Goal: Check status: Check status

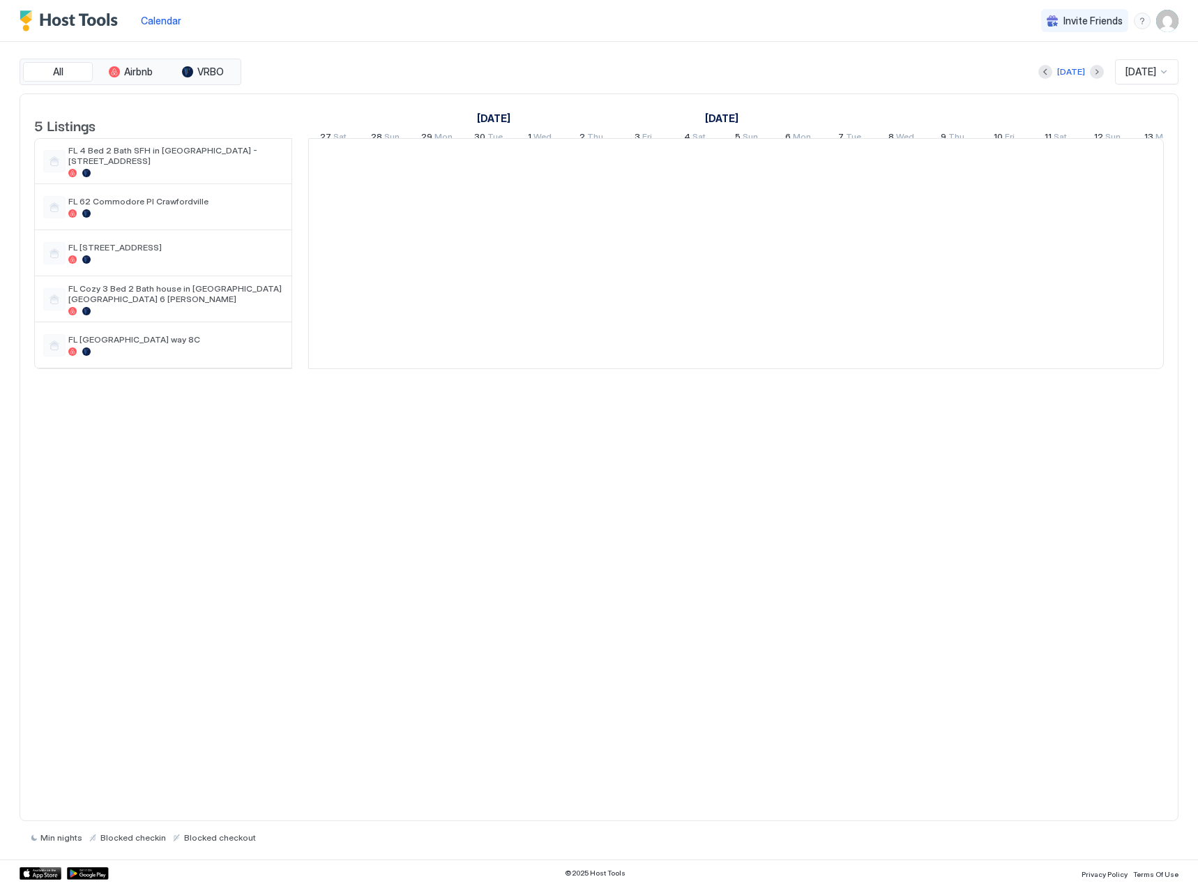
scroll to position [0, 775]
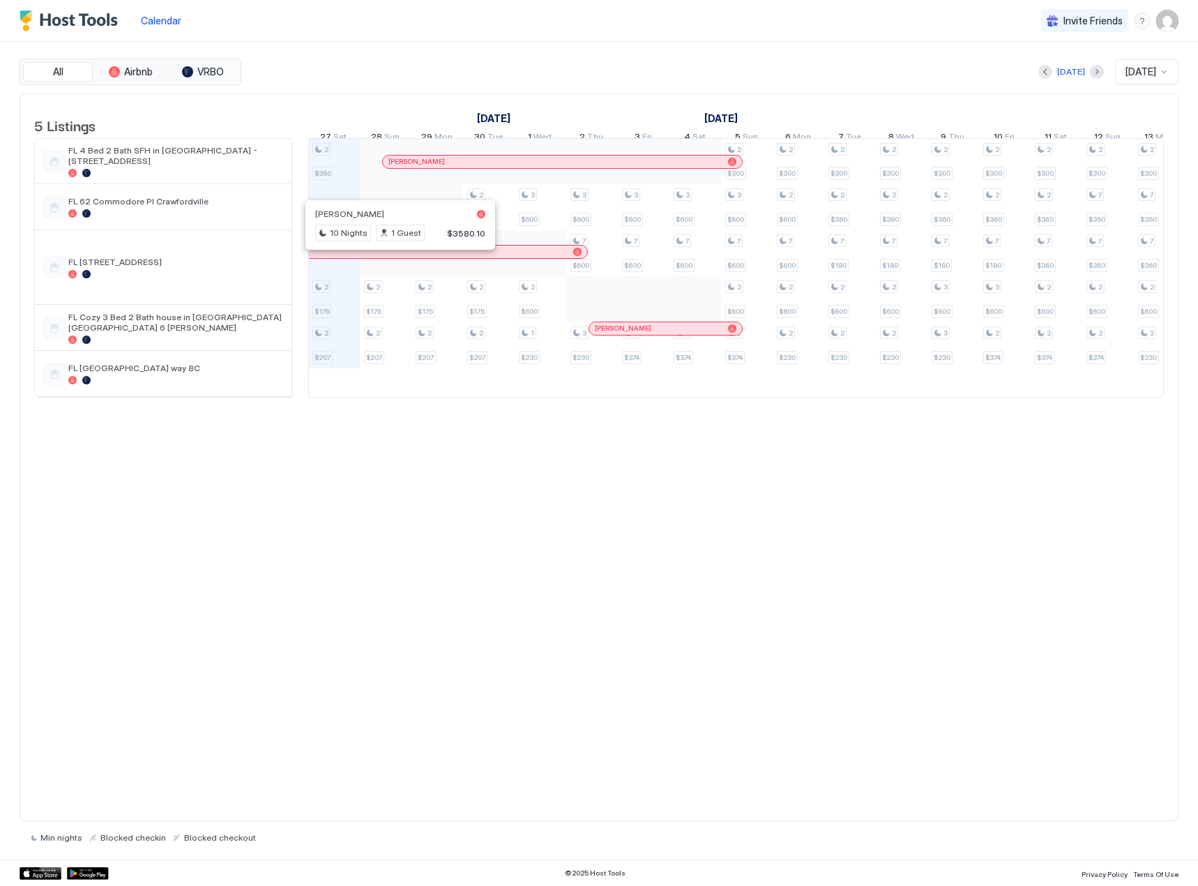
click at [394, 257] on div at bounding box center [393, 251] width 11 height 11
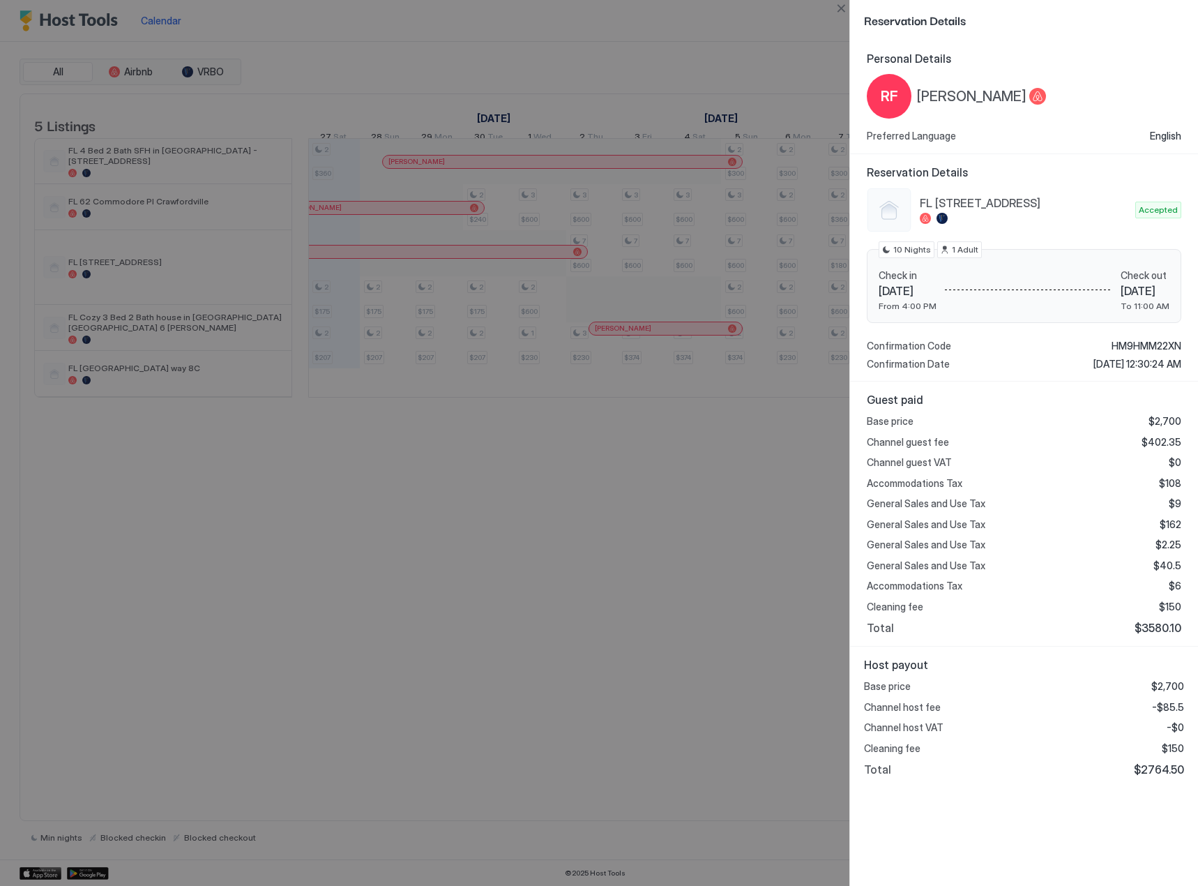
click at [549, 527] on div at bounding box center [599, 443] width 1198 height 886
click at [840, 9] on button "Close" at bounding box center [841, 8] width 17 height 17
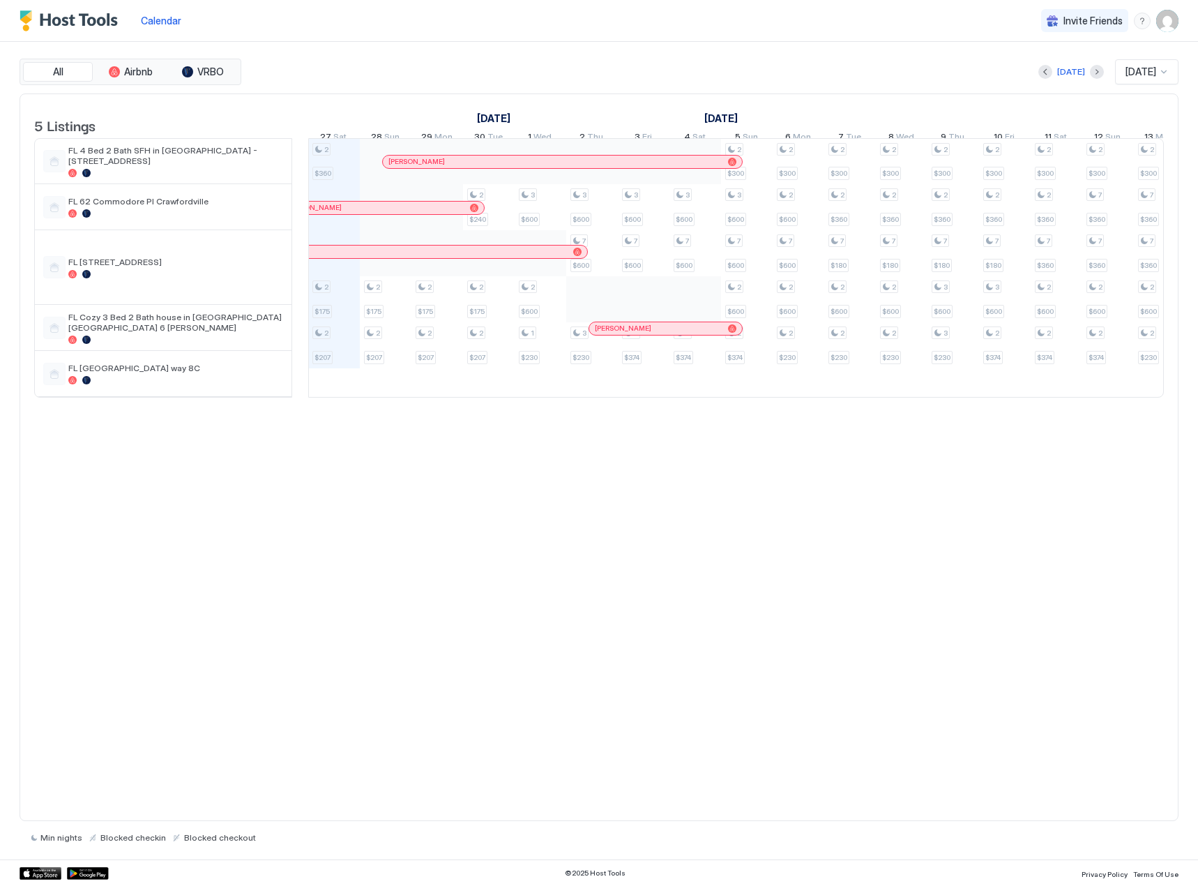
click at [411, 212] on div "[PERSON_NAME]" at bounding box center [382, 208] width 204 height 13
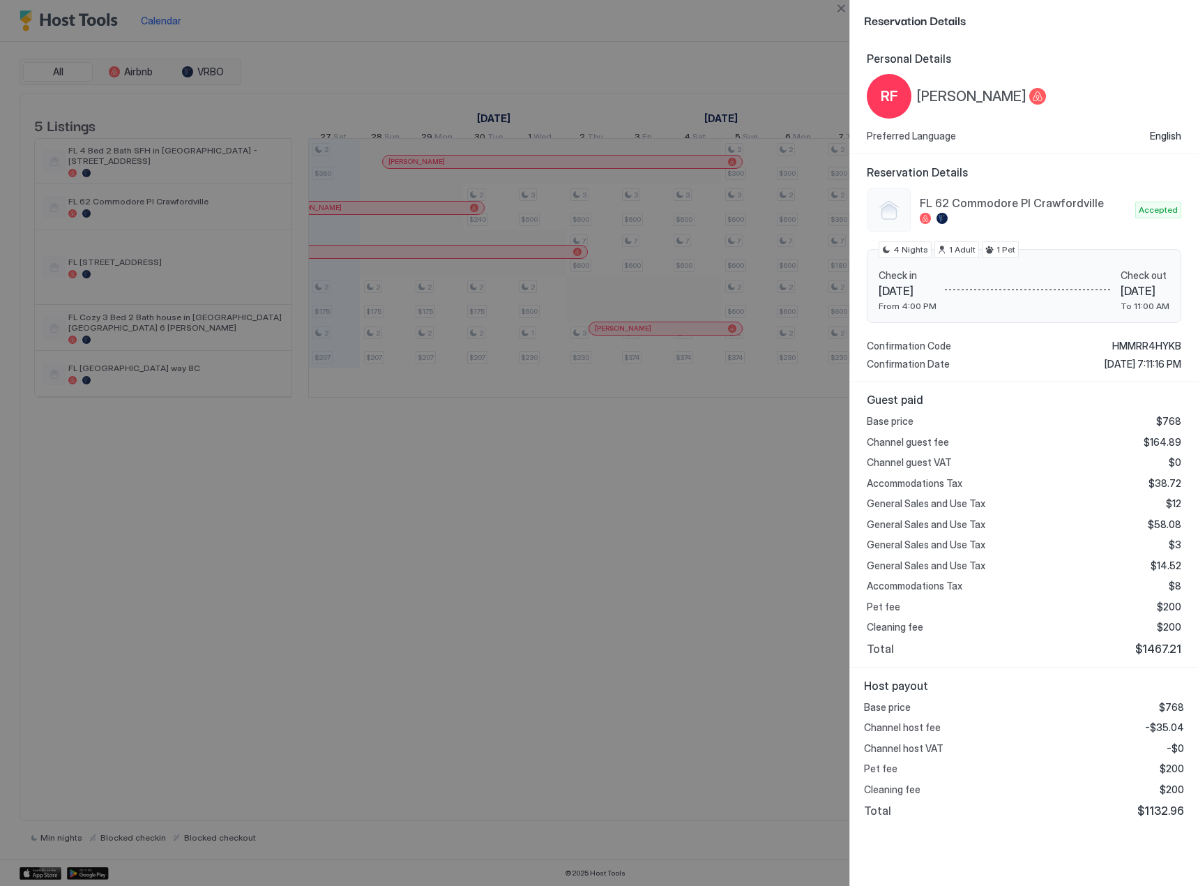
click at [1155, 792] on div "Cleaning fee $200" at bounding box center [1024, 789] width 320 height 13
click at [839, 9] on button "Close" at bounding box center [841, 8] width 17 height 17
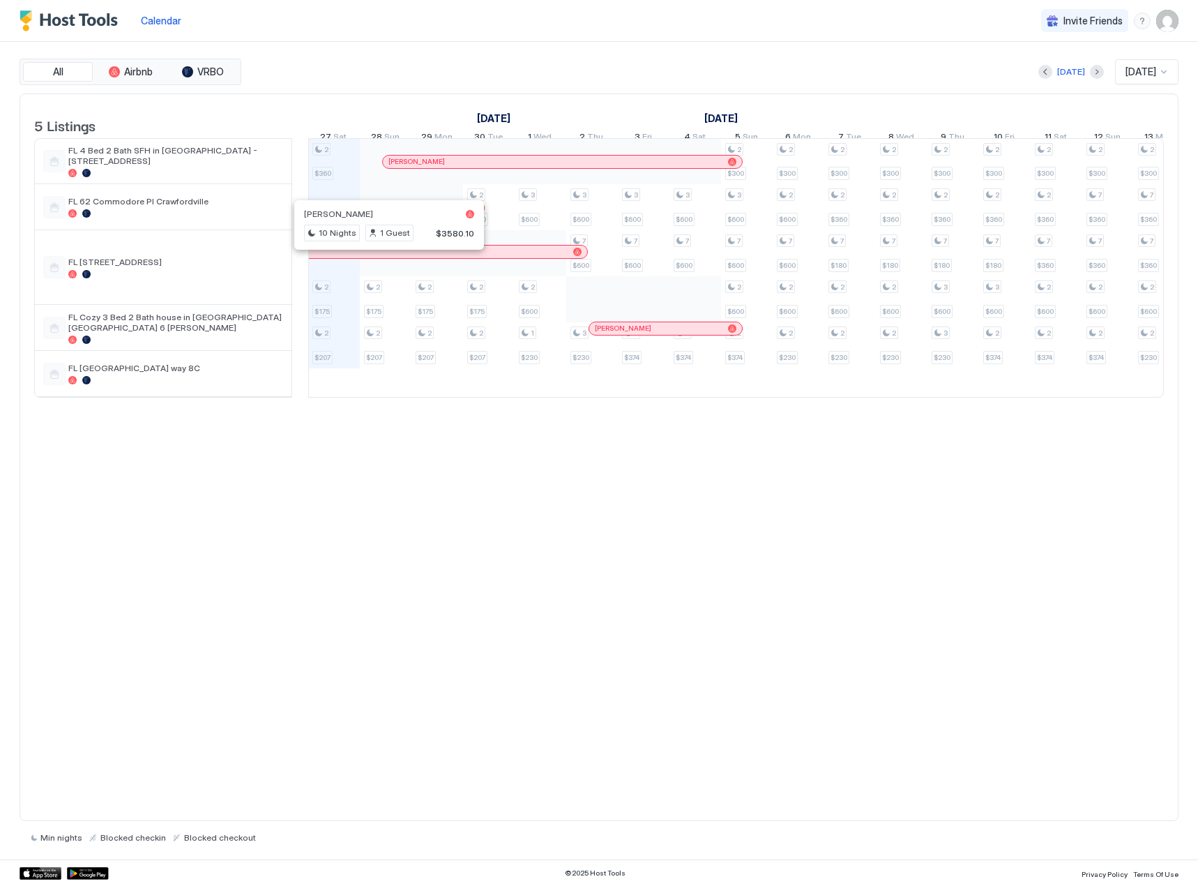
click at [386, 257] on div at bounding box center [386, 251] width 11 height 11
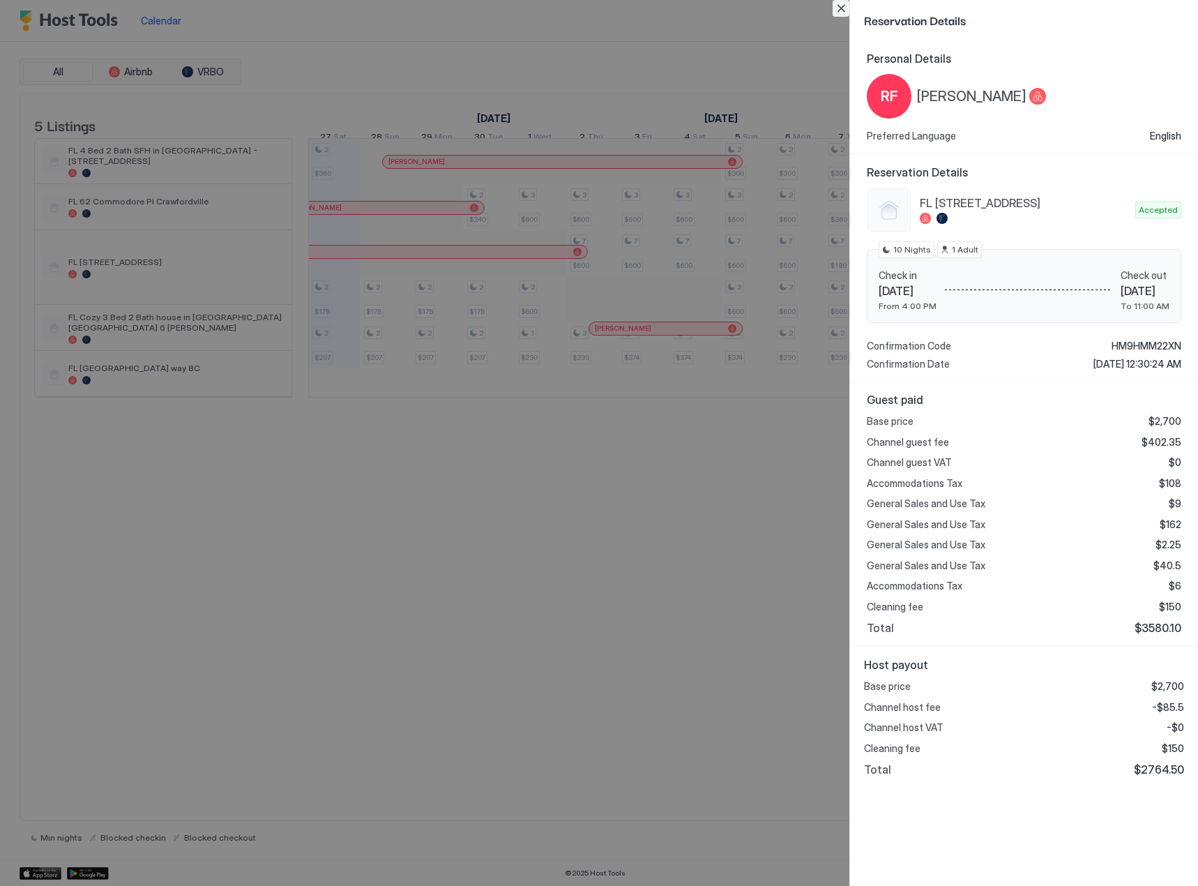
click at [836, 9] on button "Close" at bounding box center [841, 8] width 17 height 17
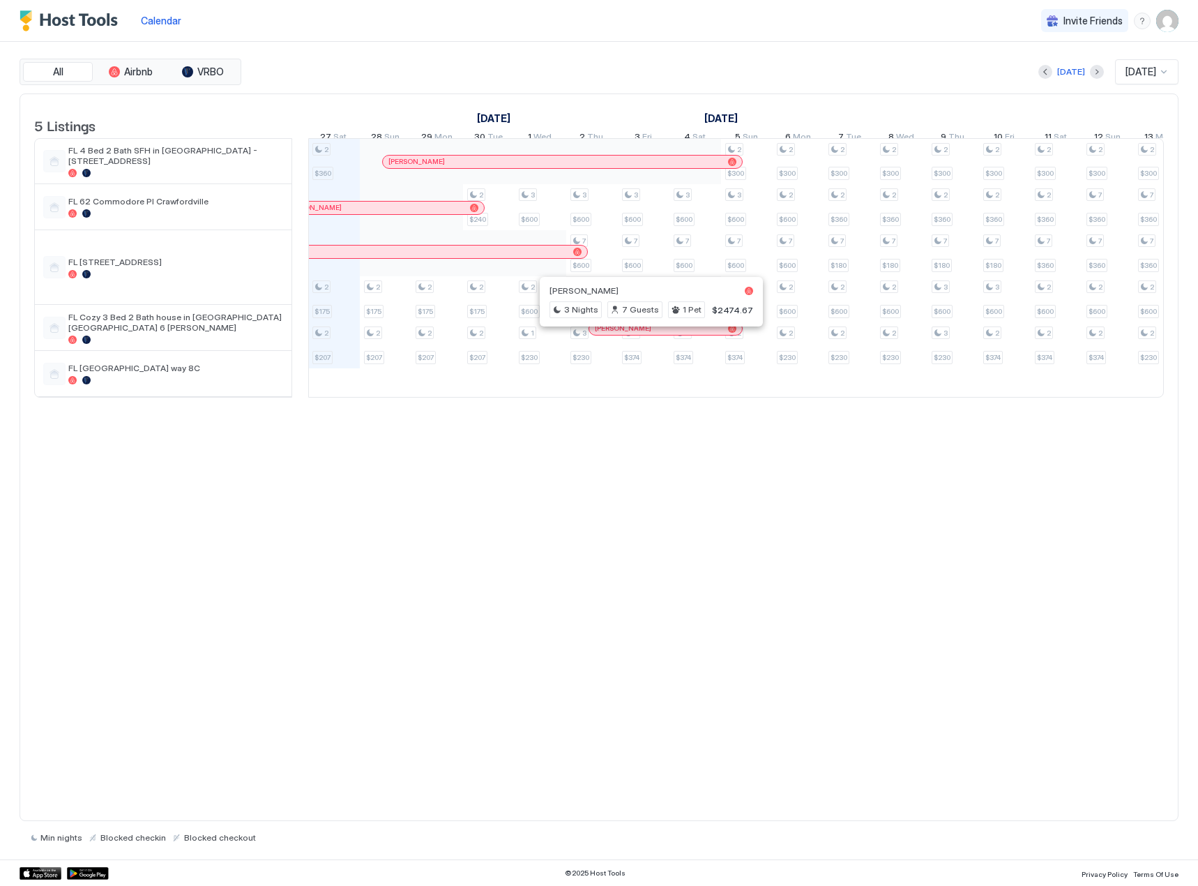
click at [651, 334] on div at bounding box center [651, 328] width 11 height 11
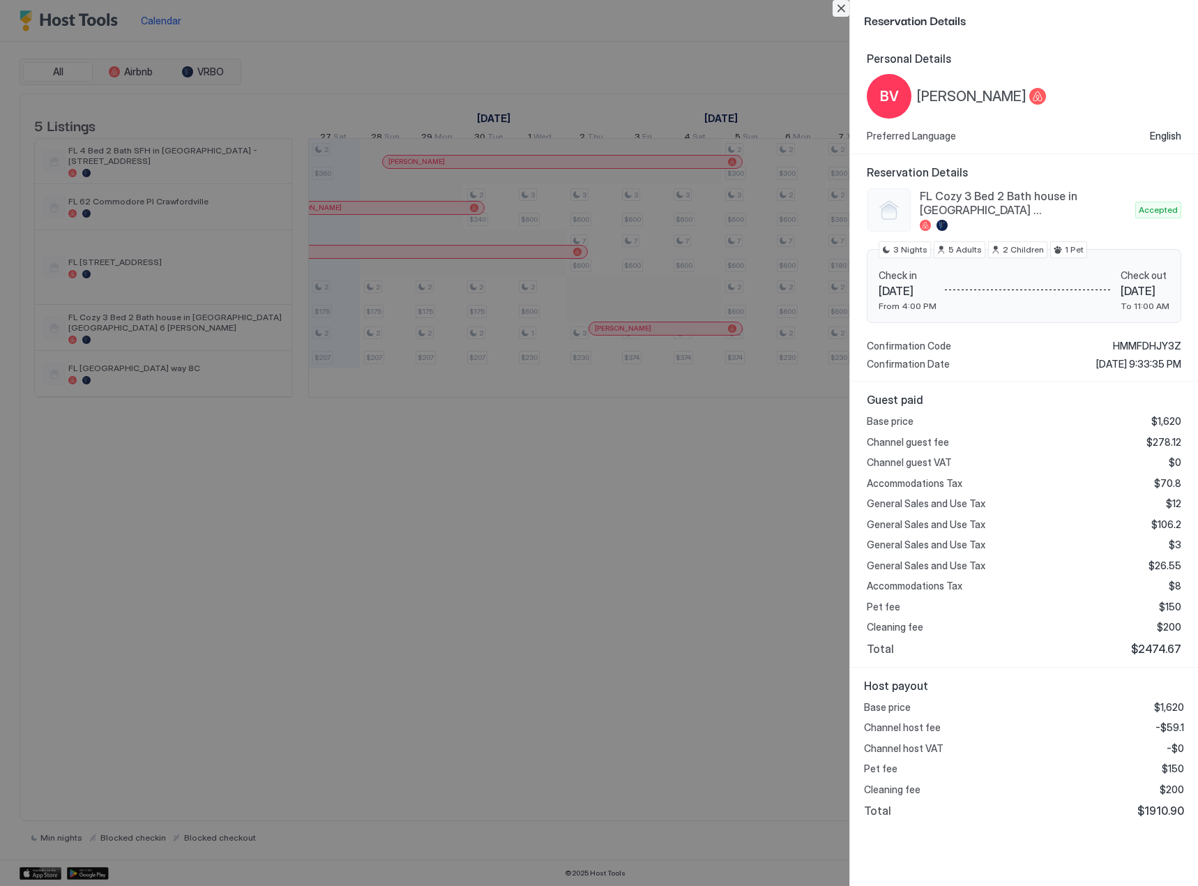
click at [836, 13] on button "Close" at bounding box center [841, 8] width 17 height 17
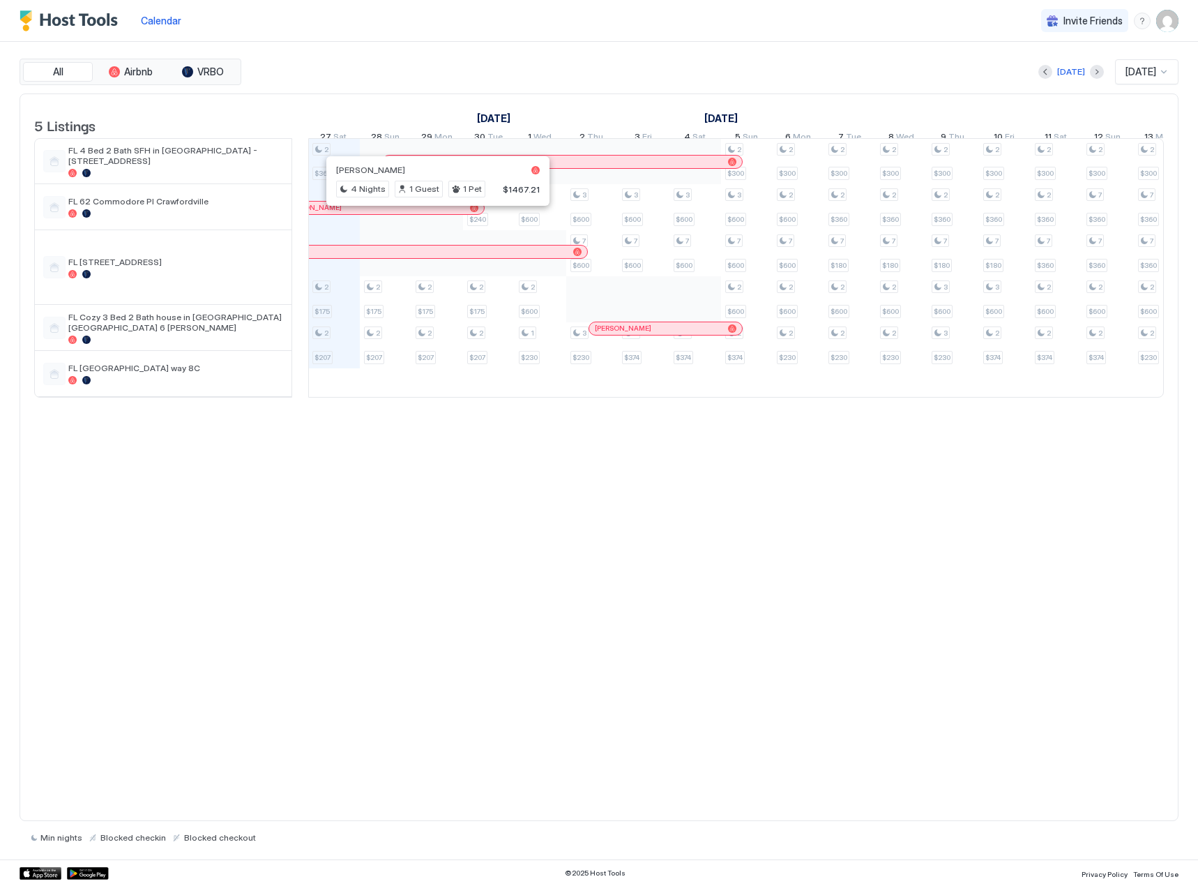
click at [434, 213] on div at bounding box center [433, 207] width 11 height 11
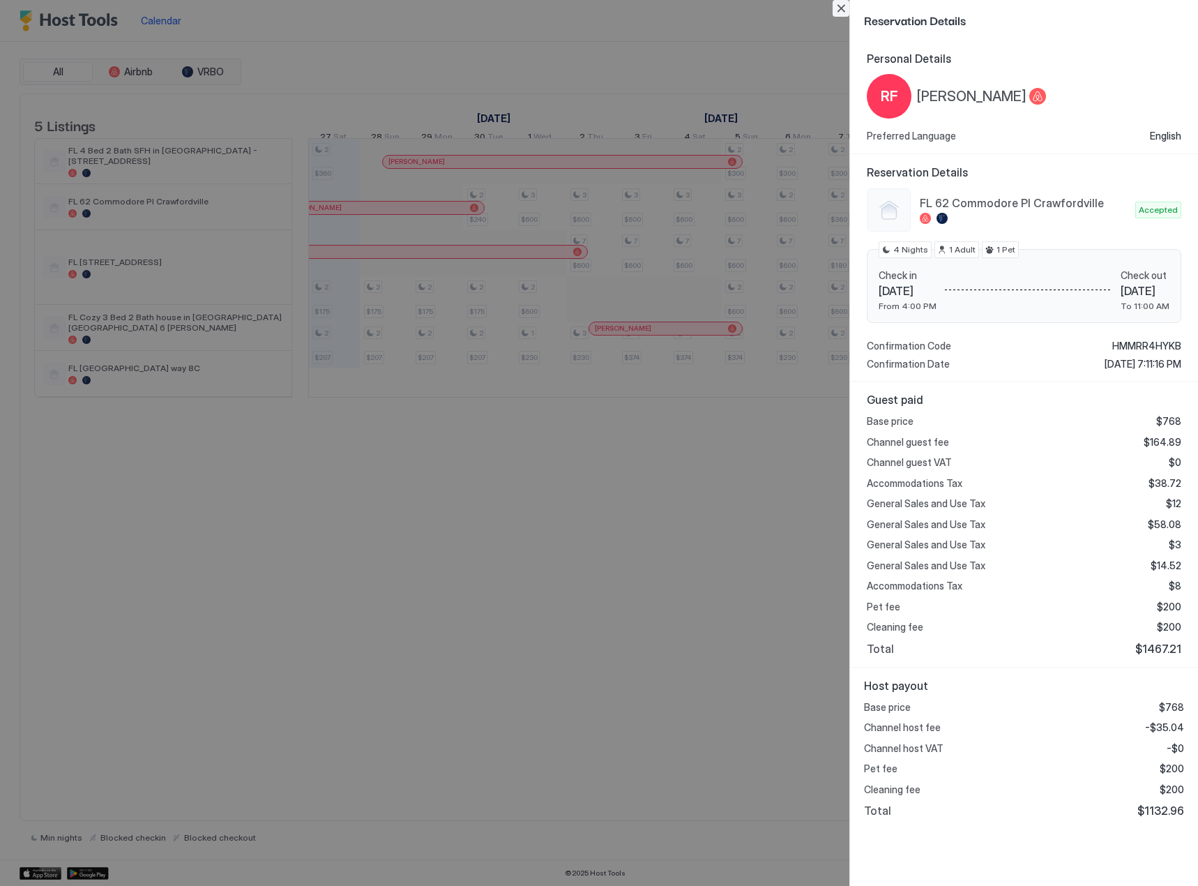
click at [835, 5] on button "Close" at bounding box center [841, 8] width 17 height 17
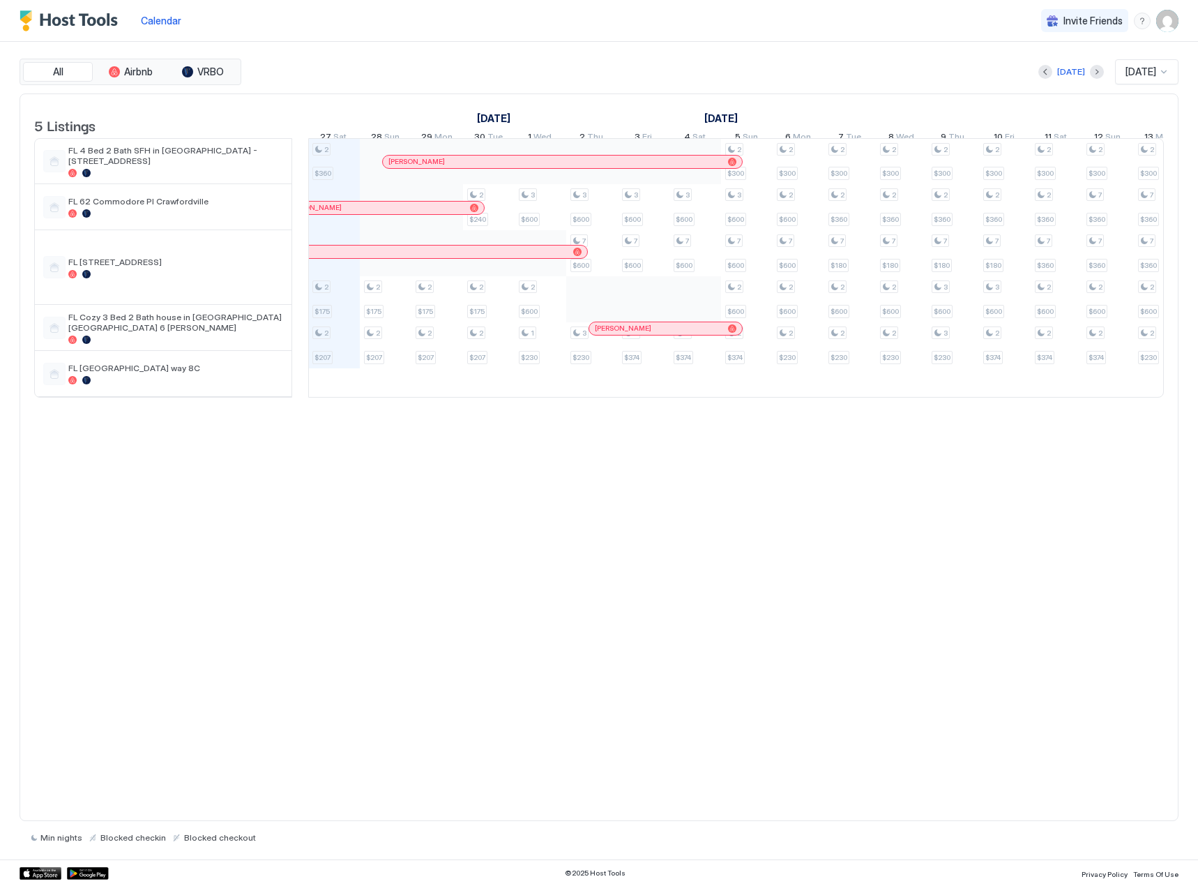
click at [653, 167] on div at bounding box center [652, 161] width 11 height 11
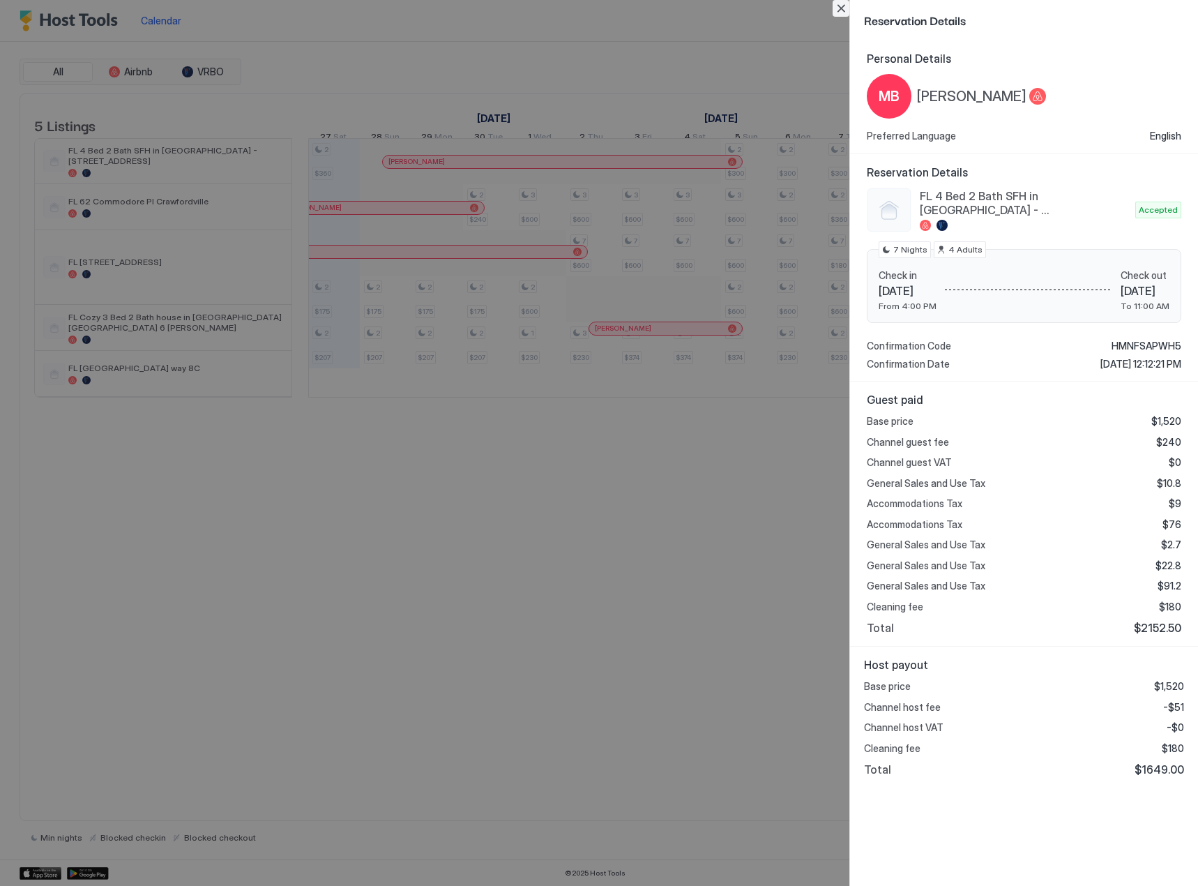
click at [842, 6] on button "Close" at bounding box center [841, 8] width 17 height 17
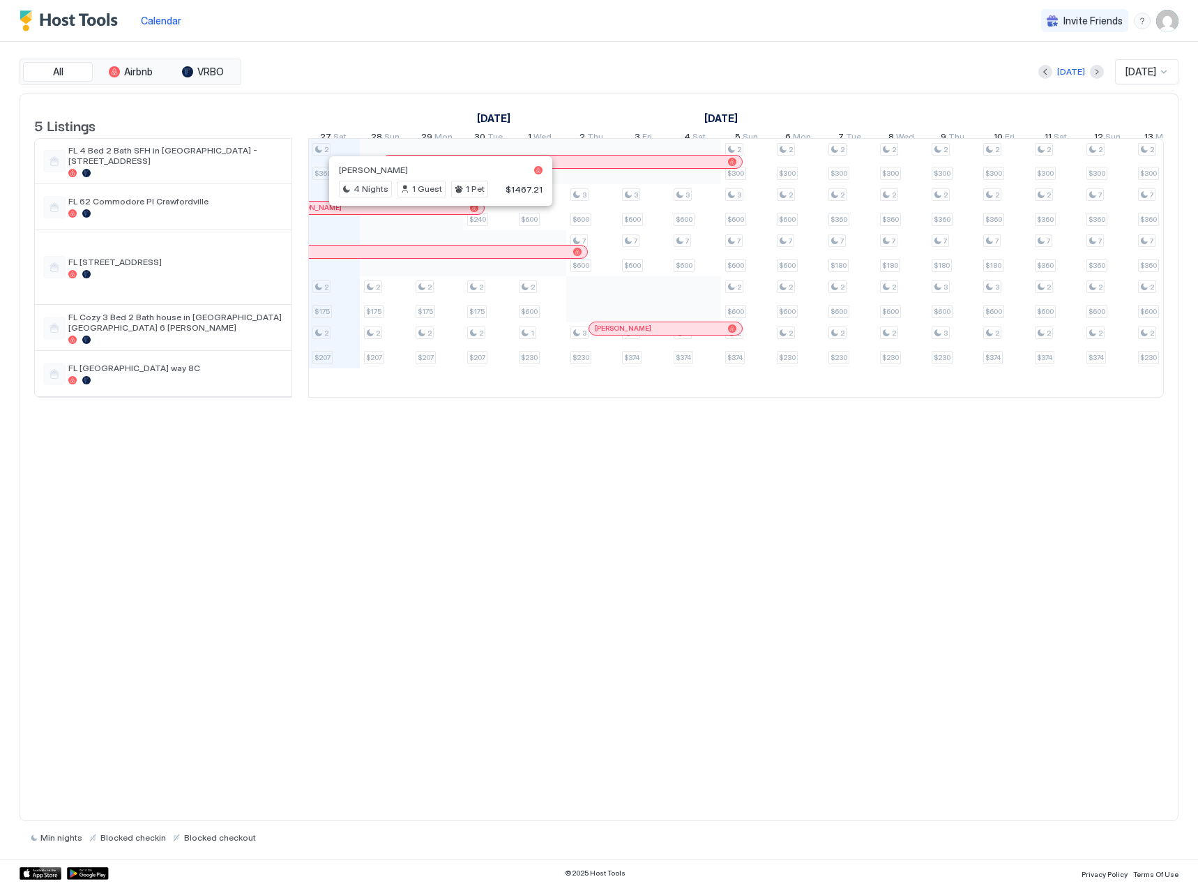
click at [437, 213] on div at bounding box center [436, 207] width 11 height 11
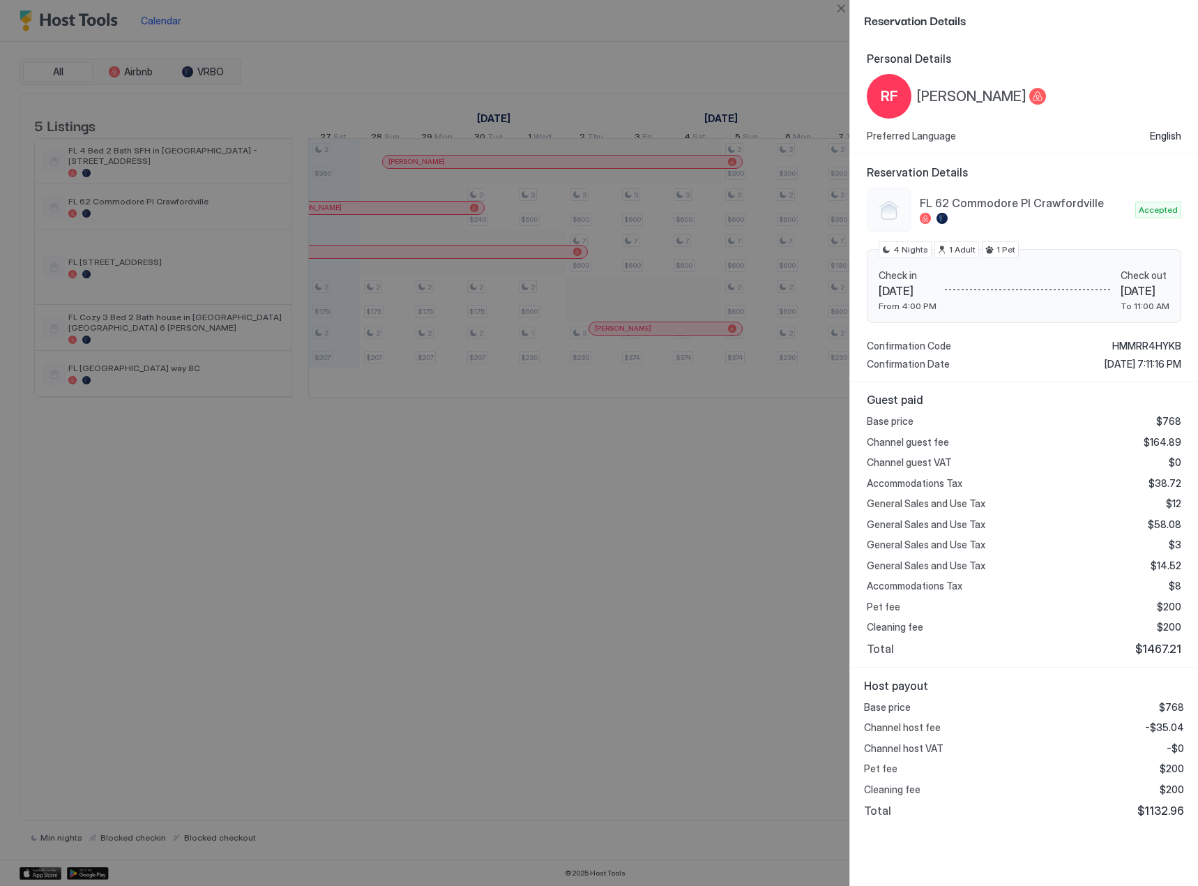
click at [604, 337] on div at bounding box center [599, 443] width 1198 height 886
click at [843, 8] on button "Close" at bounding box center [841, 8] width 17 height 17
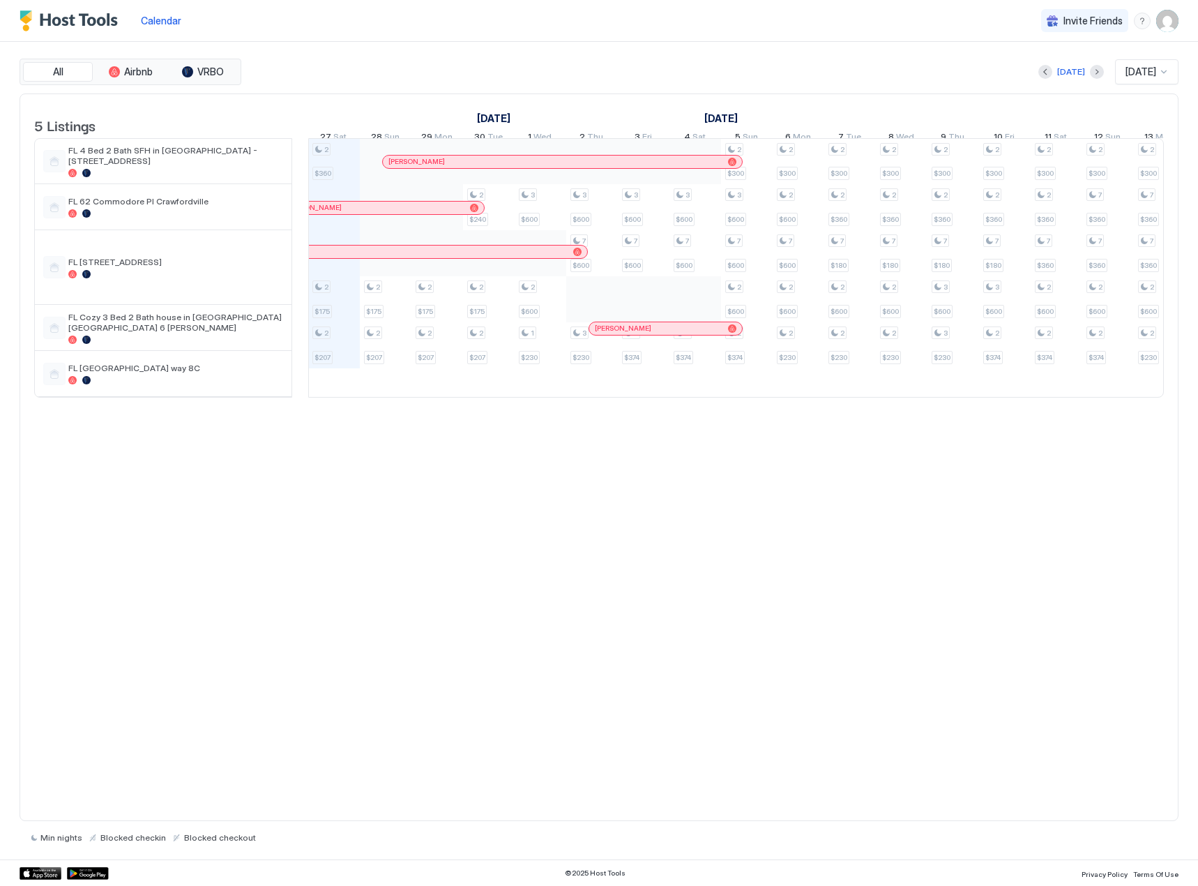
click at [624, 334] on div at bounding box center [623, 328] width 11 height 11
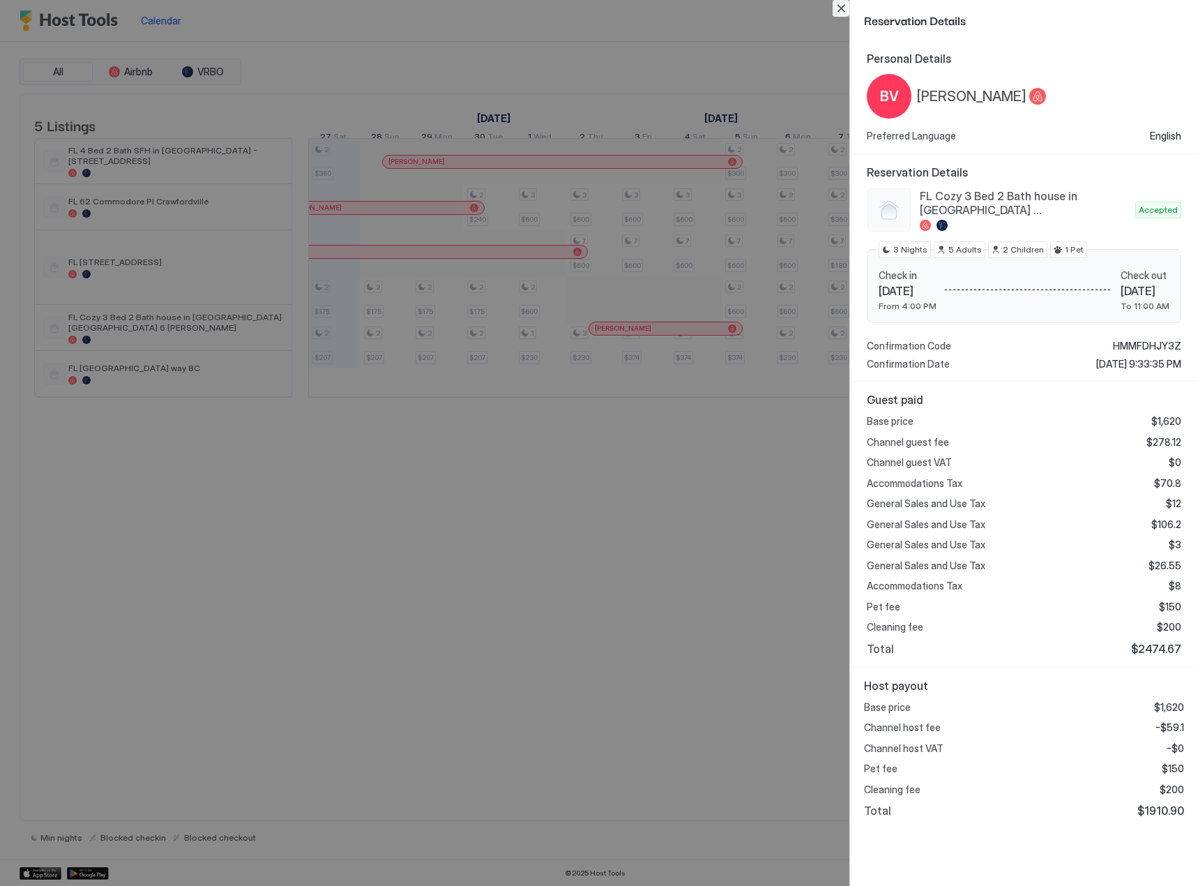
click at [836, 9] on button "Close" at bounding box center [841, 8] width 17 height 17
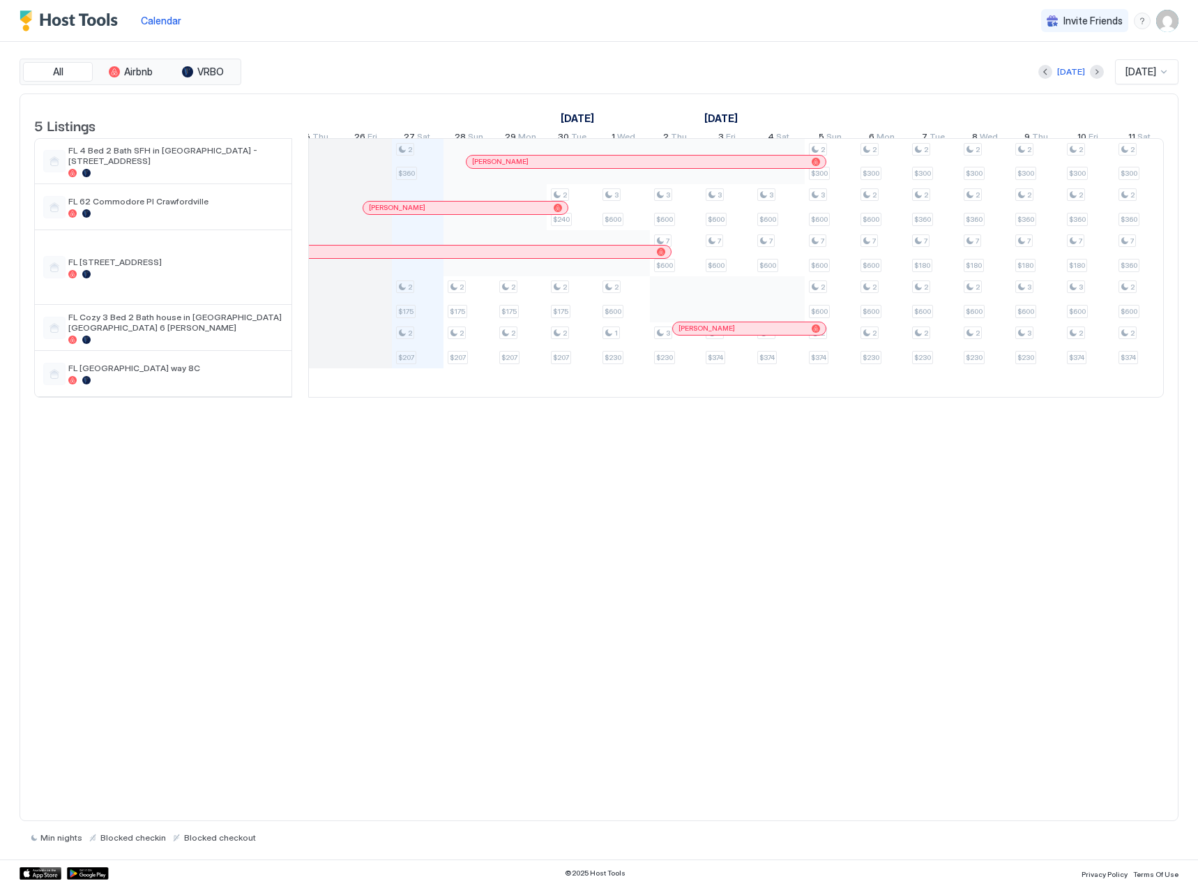
scroll to position [0, 0]
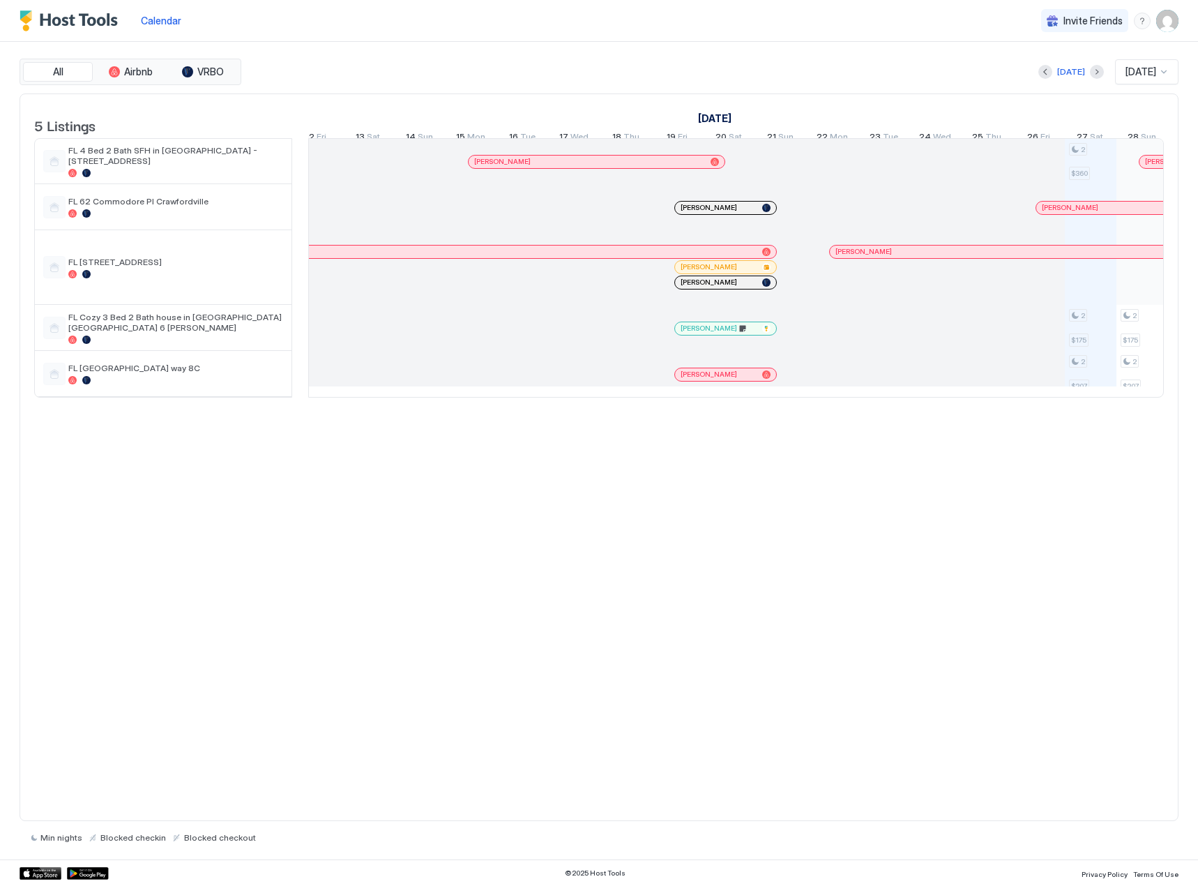
click at [689, 212] on span "[PERSON_NAME]" at bounding box center [709, 207] width 56 height 9
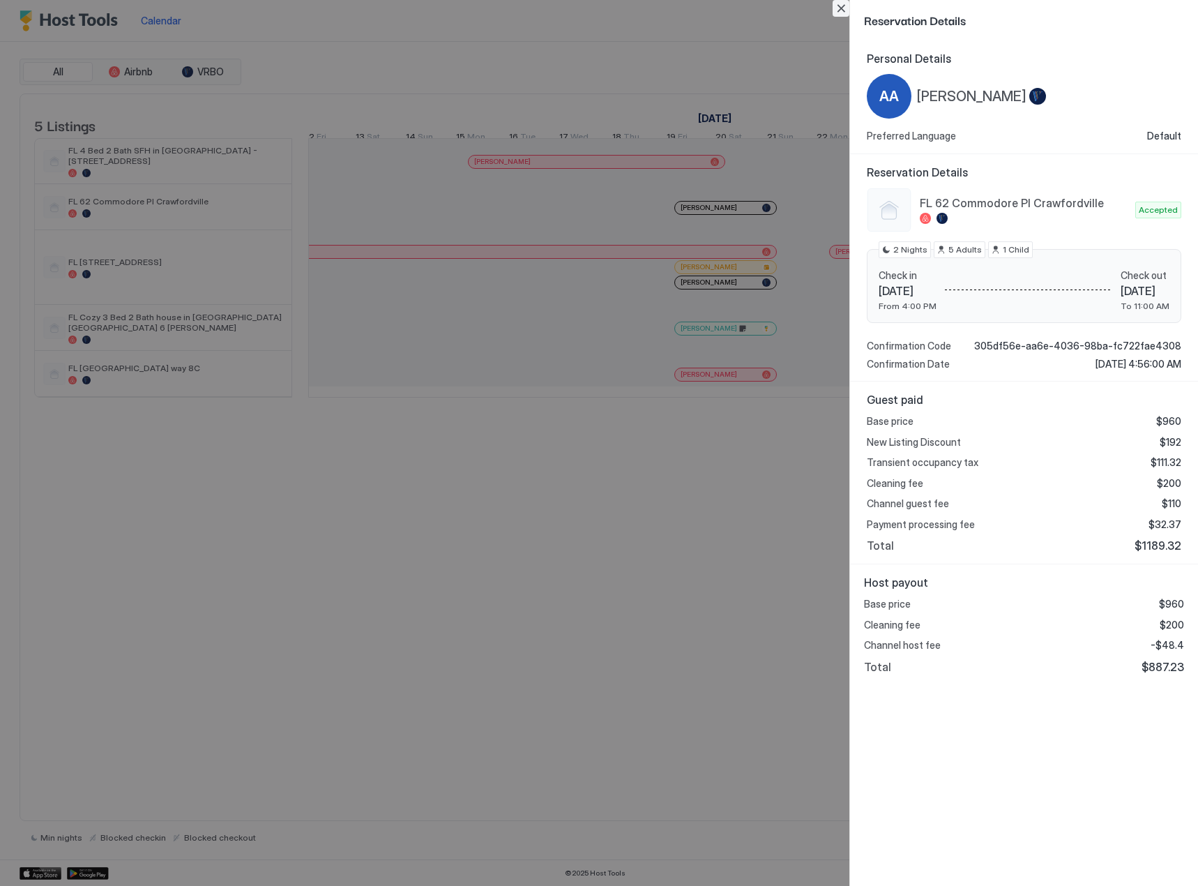
click at [845, 8] on button "Close" at bounding box center [841, 8] width 17 height 17
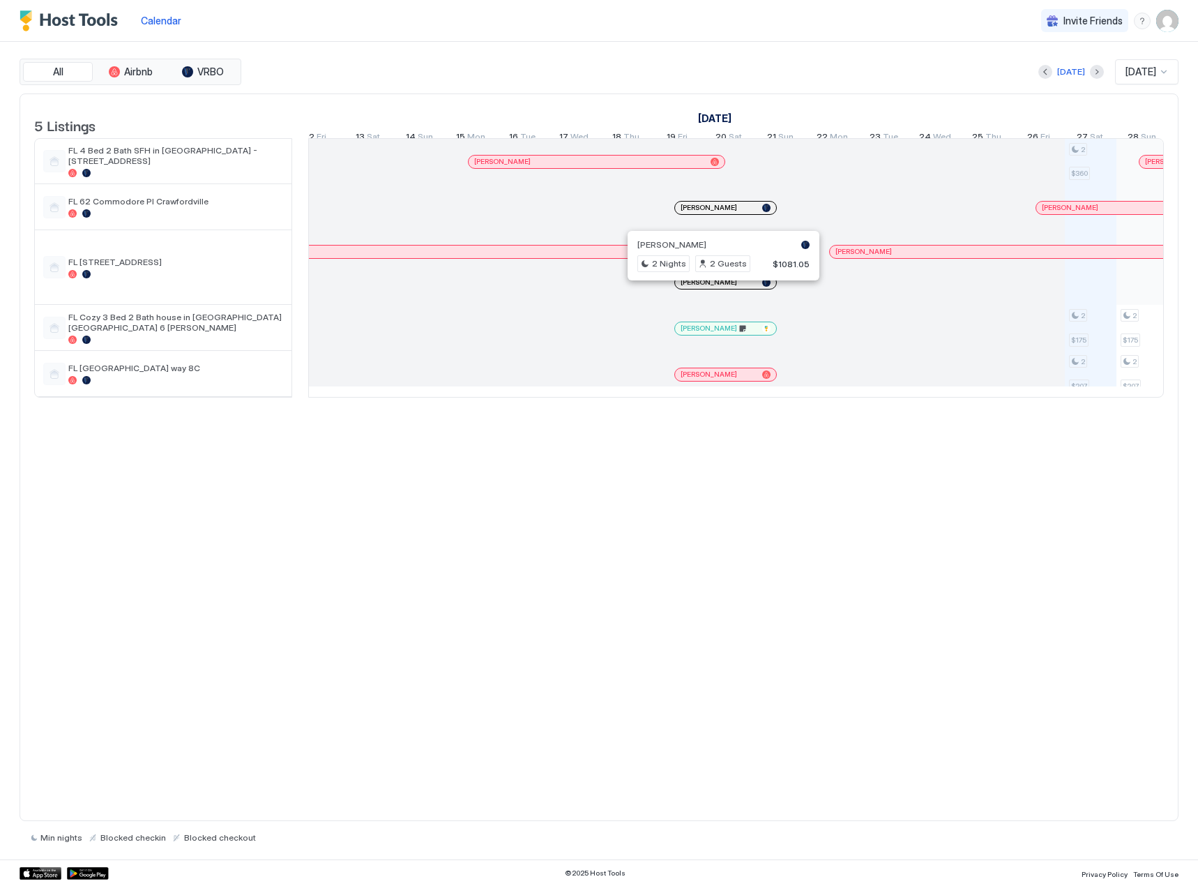
click at [718, 288] on div at bounding box center [718, 282] width 11 height 11
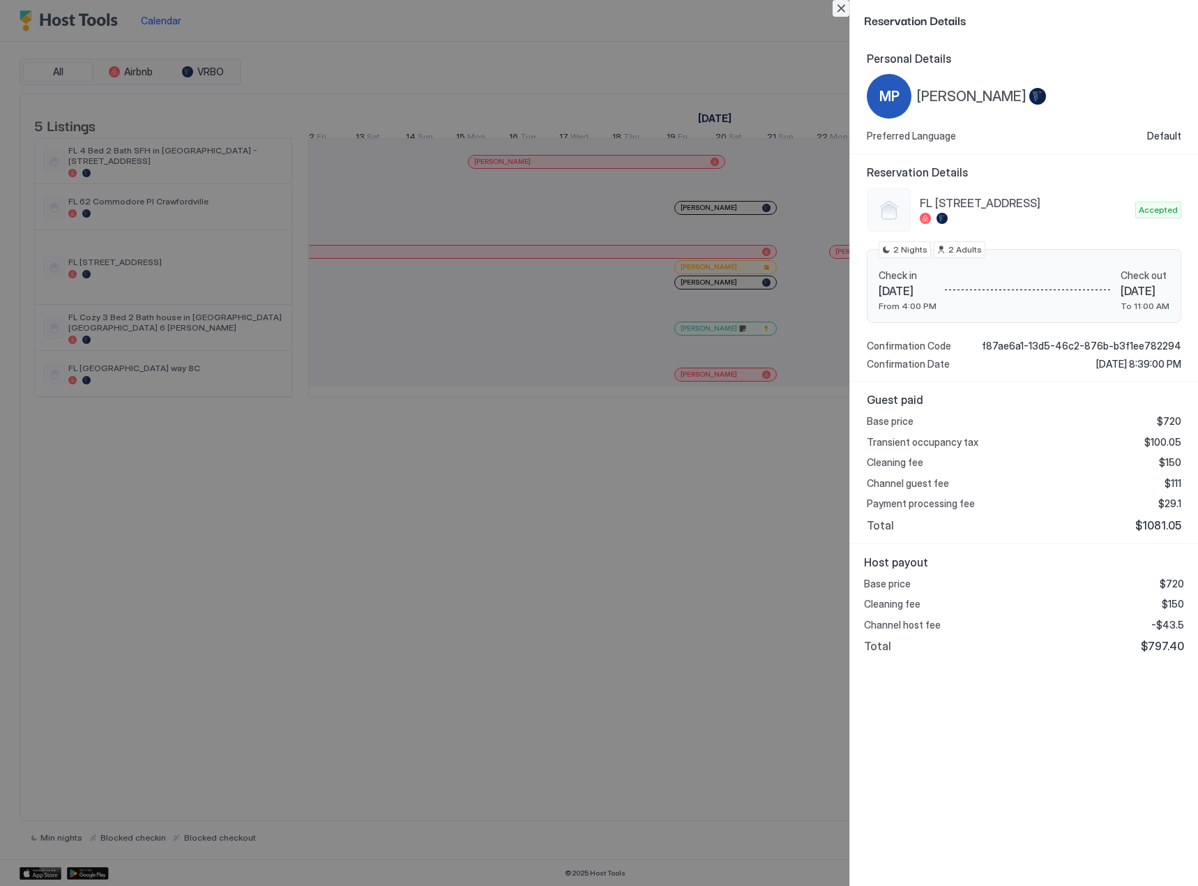
click at [837, 8] on button "Close" at bounding box center [841, 8] width 17 height 17
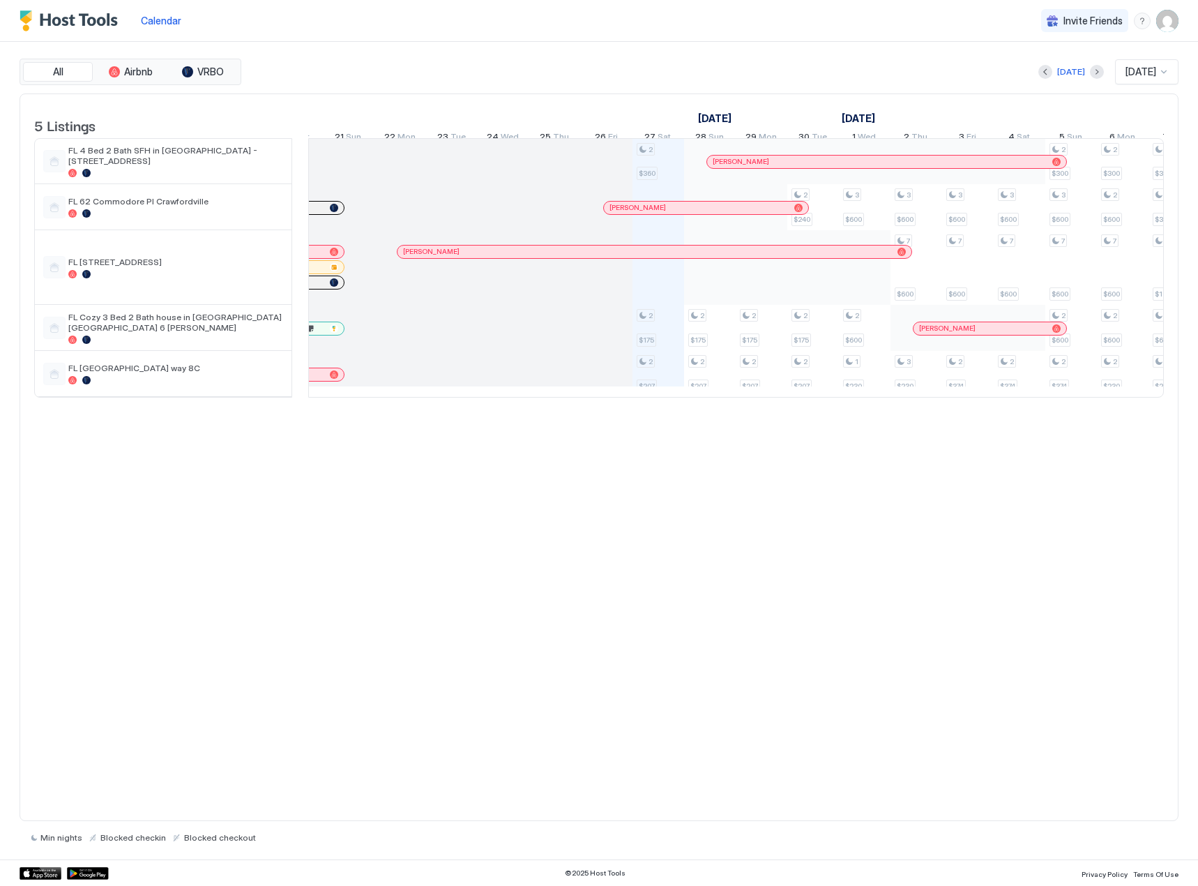
click at [902, 256] on div at bounding box center [902, 252] width 8 height 8
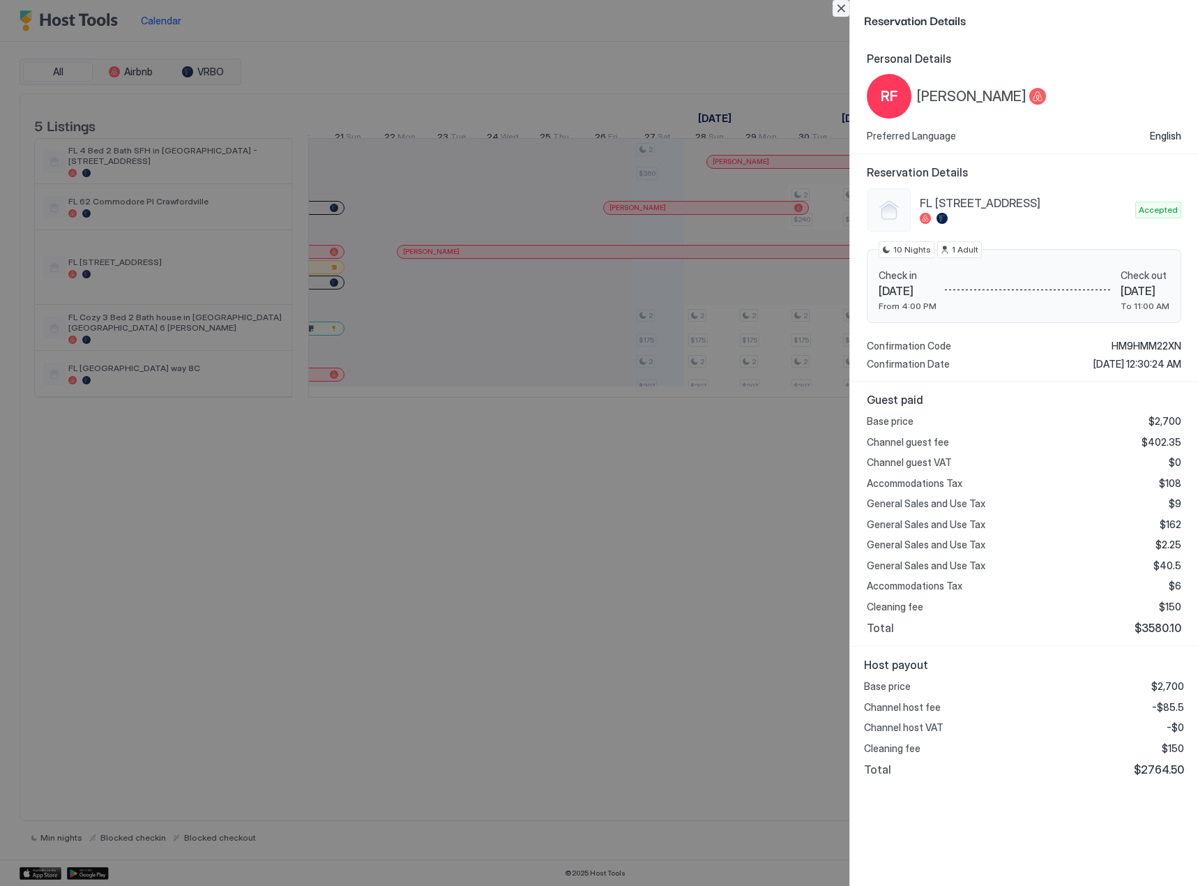
click at [839, 8] on button "Close" at bounding box center [841, 8] width 17 height 17
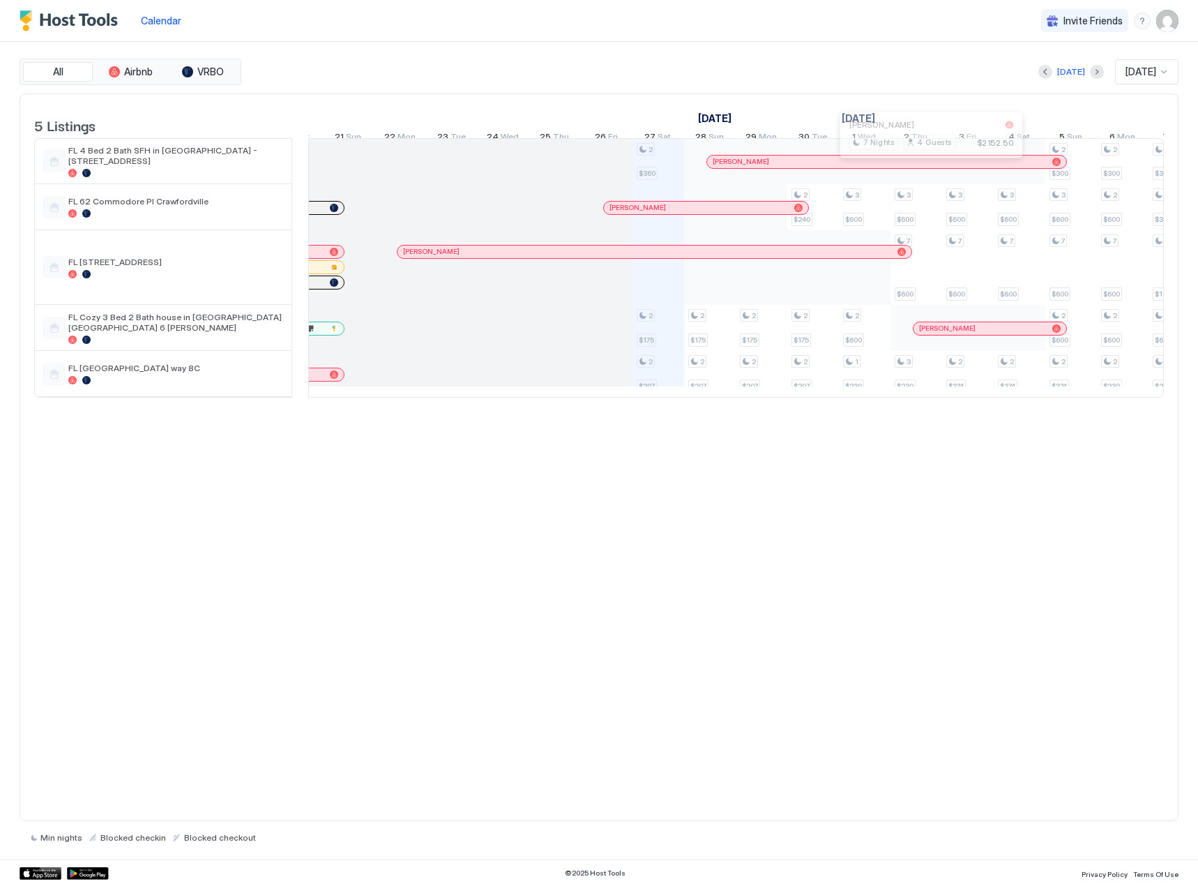
click at [925, 167] on div at bounding box center [925, 161] width 11 height 11
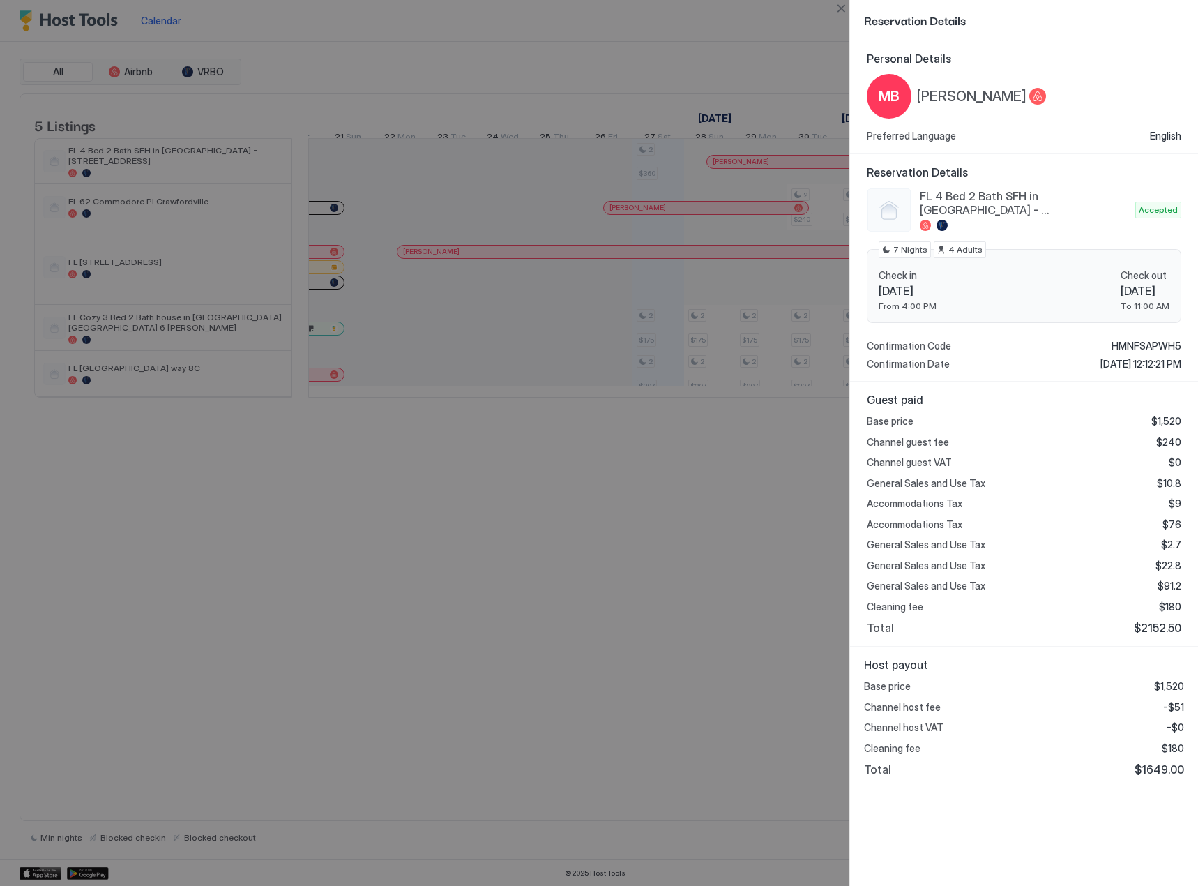
drag, startPoint x: 570, startPoint y: 548, endPoint x: 593, endPoint y: 502, distance: 51.2
click at [573, 546] on div at bounding box center [599, 443] width 1198 height 886
click at [840, 13] on button "Close" at bounding box center [841, 8] width 17 height 17
